Goal: Task Accomplishment & Management: Manage account settings

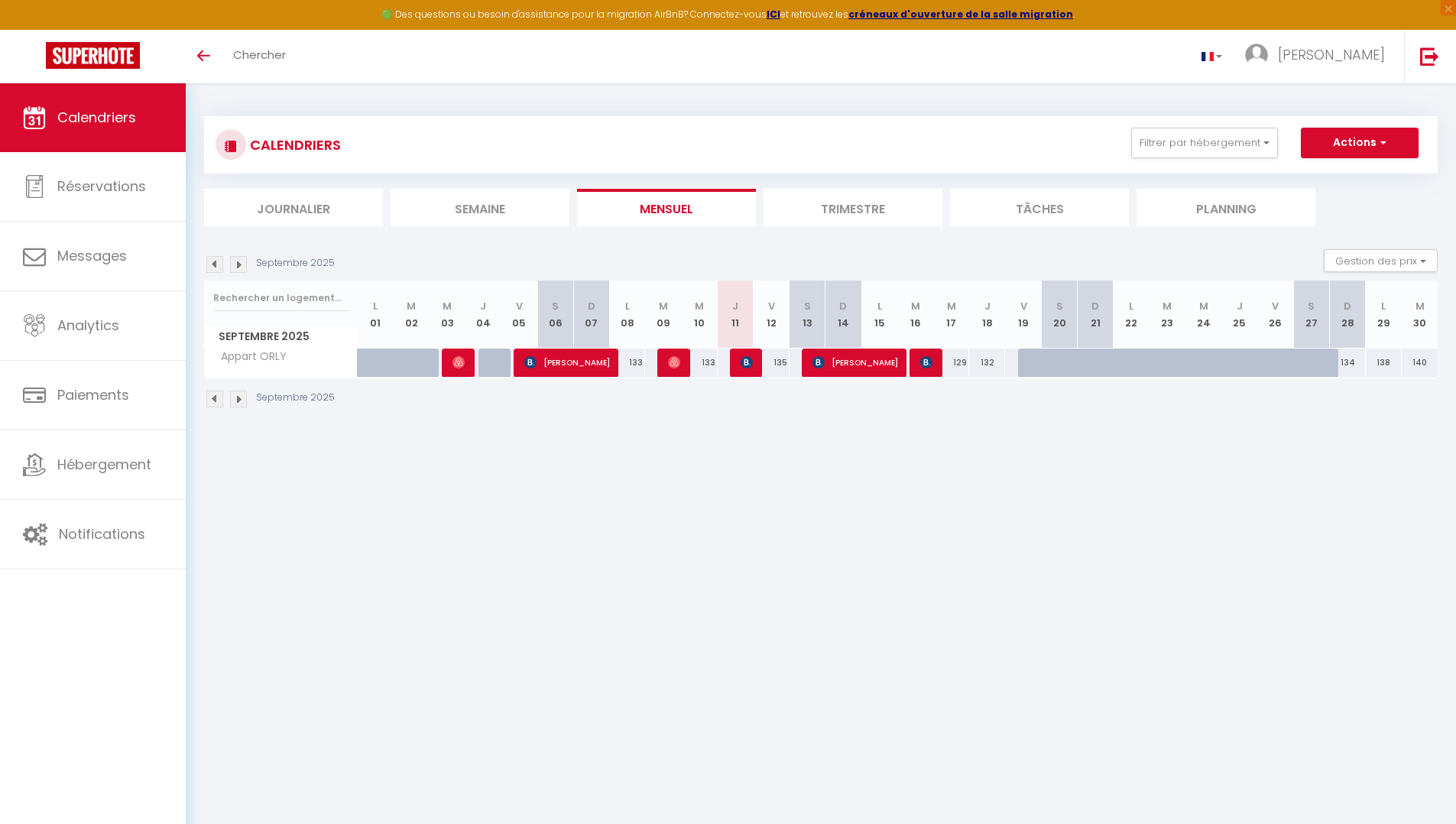
click at [742, 409] on div "Septembre 2025" at bounding box center [821, 400] width 1234 height 45
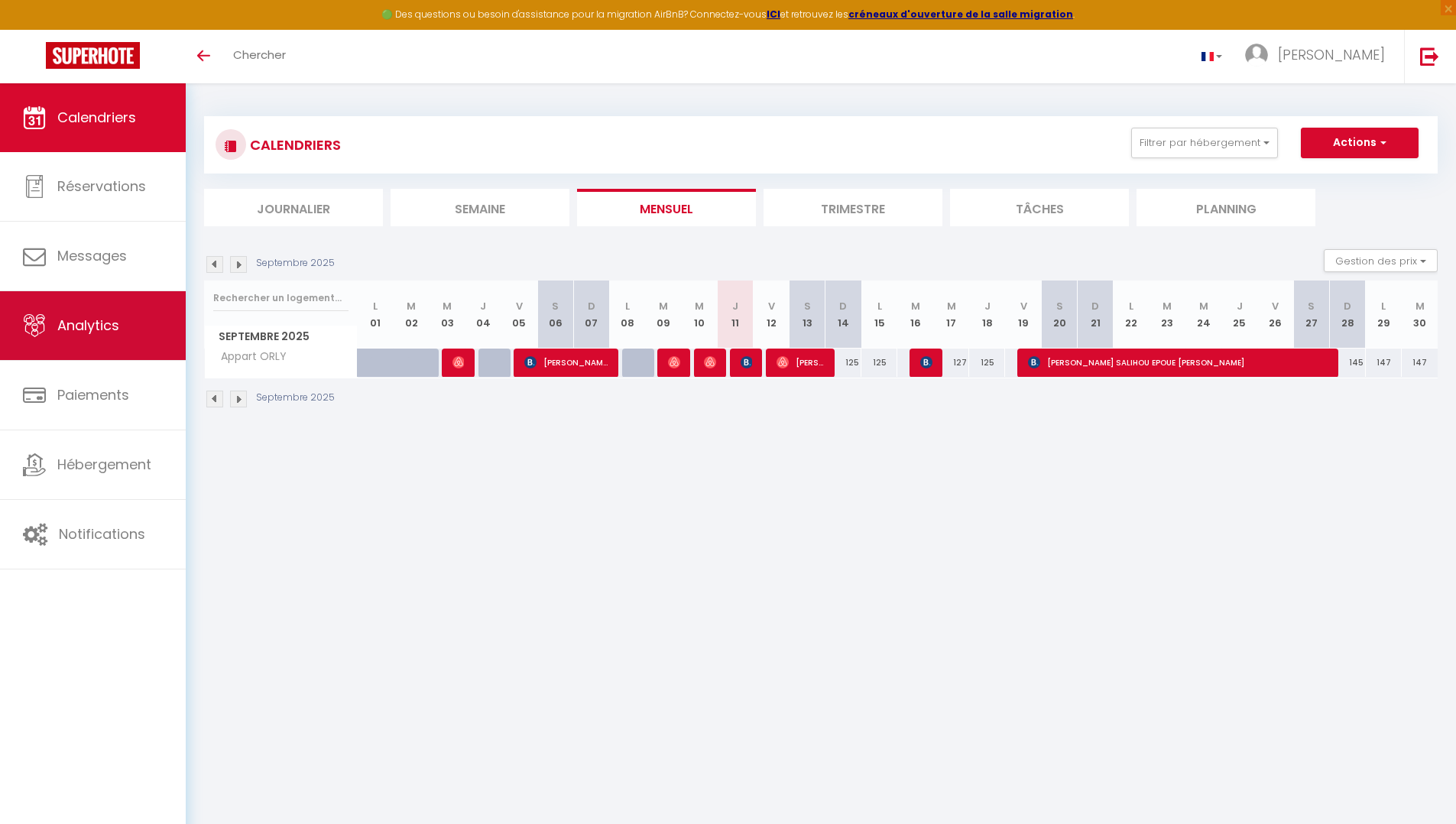
click at [71, 327] on span "Analytics" at bounding box center [88, 324] width 62 height 19
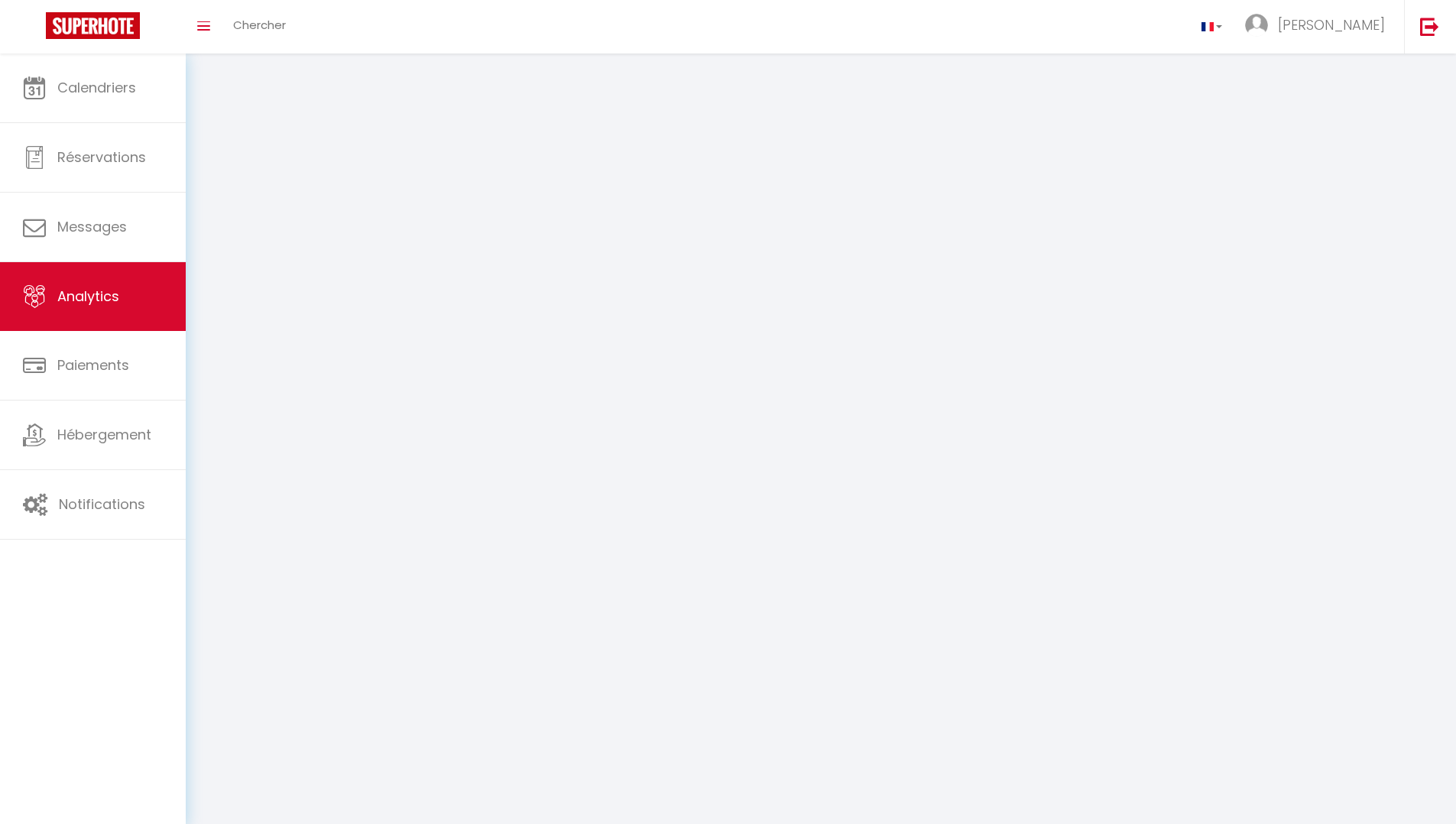
select select "2025"
select select "9"
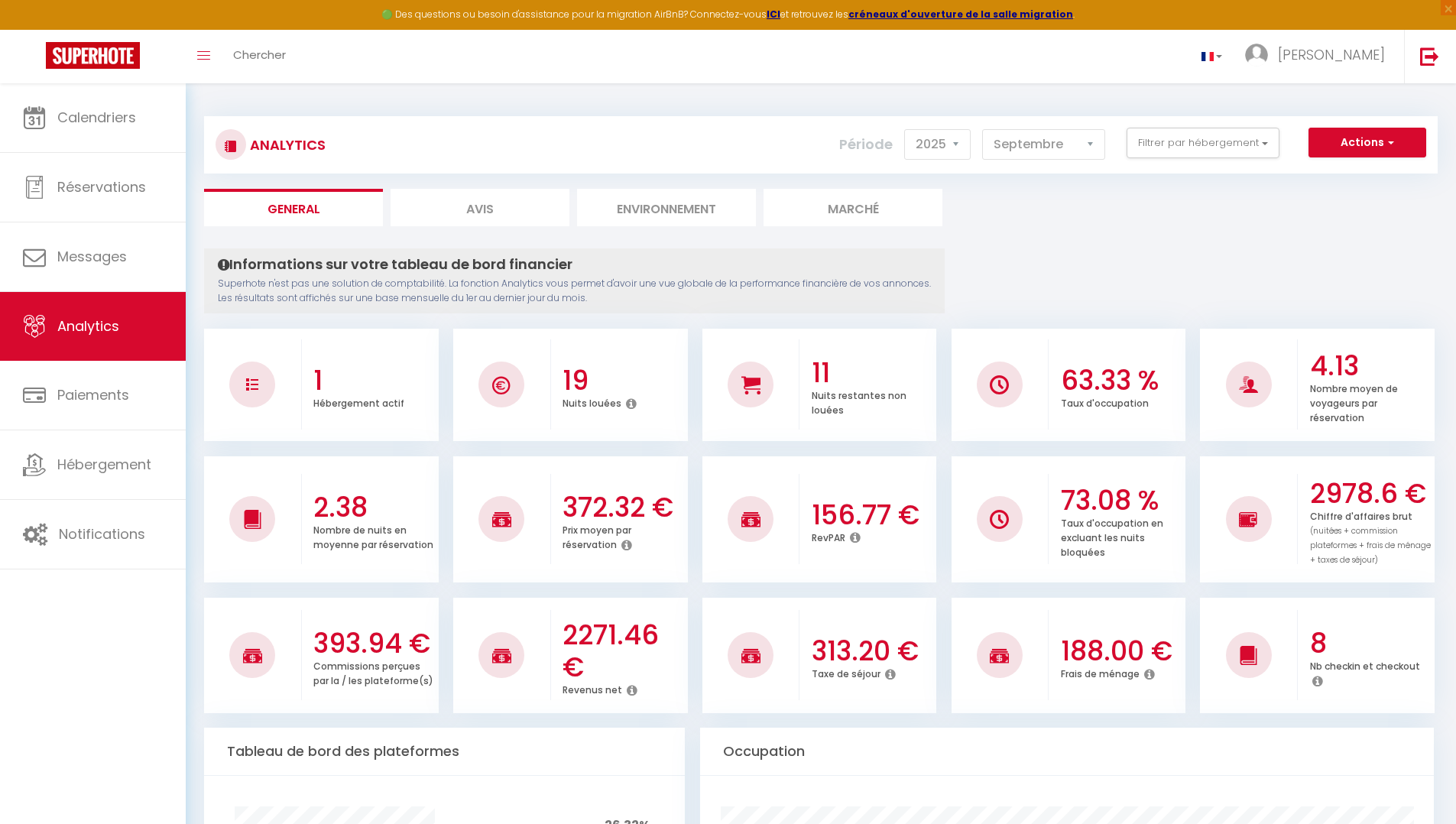
click at [473, 207] on li "Avis" at bounding box center [479, 207] width 179 height 37
select select "2025"
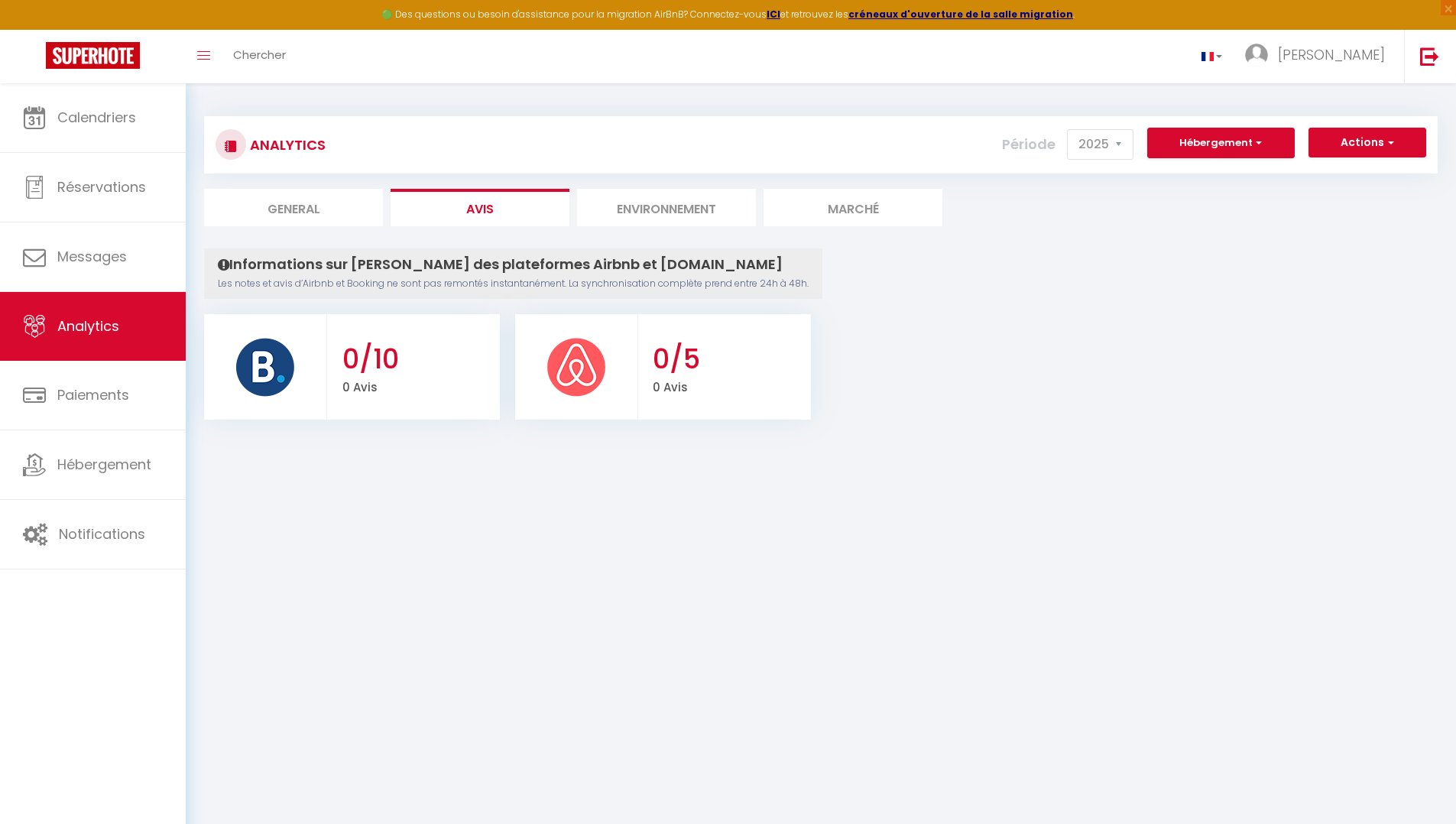
click at [614, 207] on li "Environnement" at bounding box center [666, 207] width 179 height 37
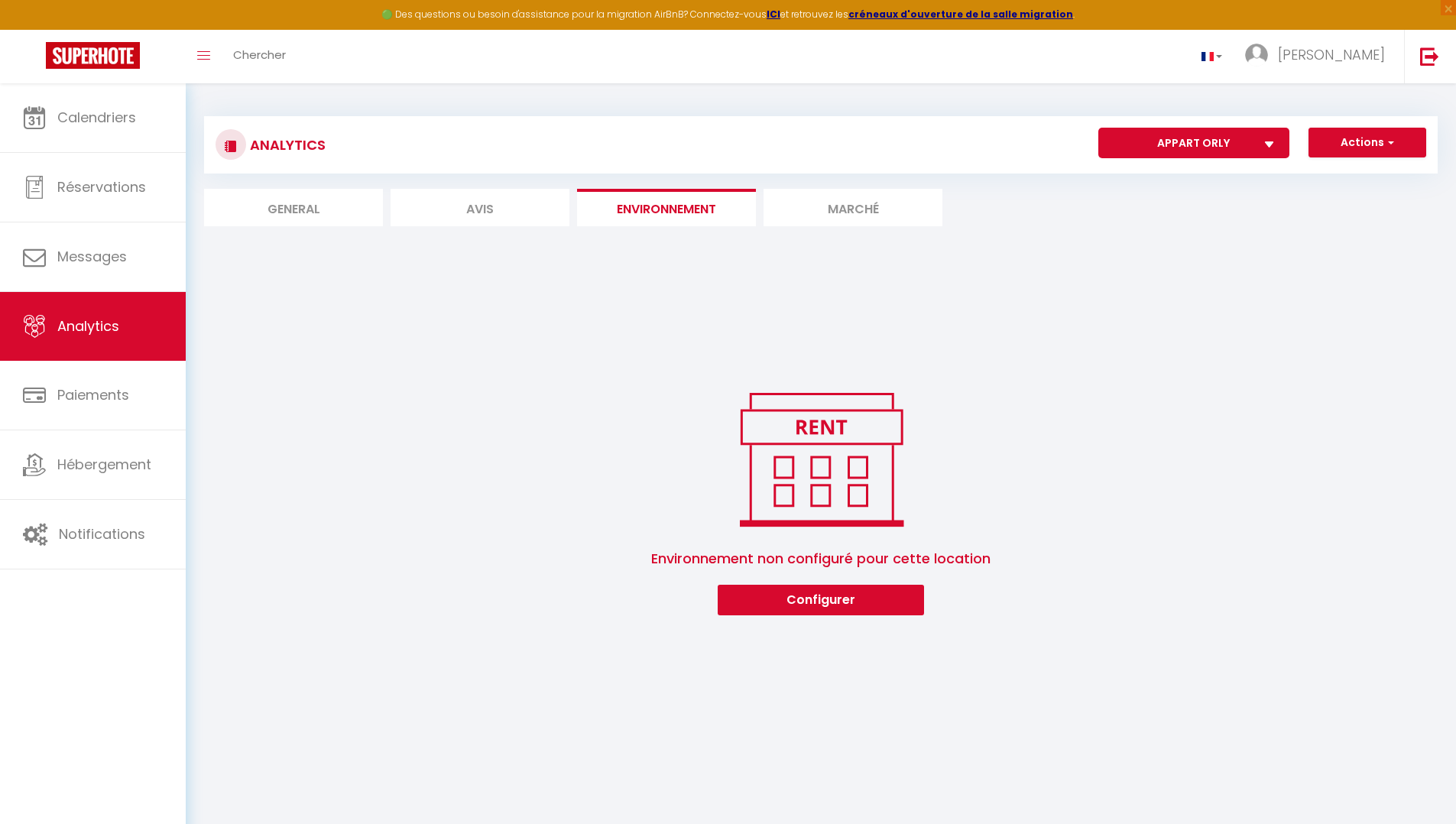
click at [329, 217] on li "General" at bounding box center [293, 207] width 179 height 37
select select "2025"
select select "9"
